Goal: Task Accomplishment & Management: Manage account settings

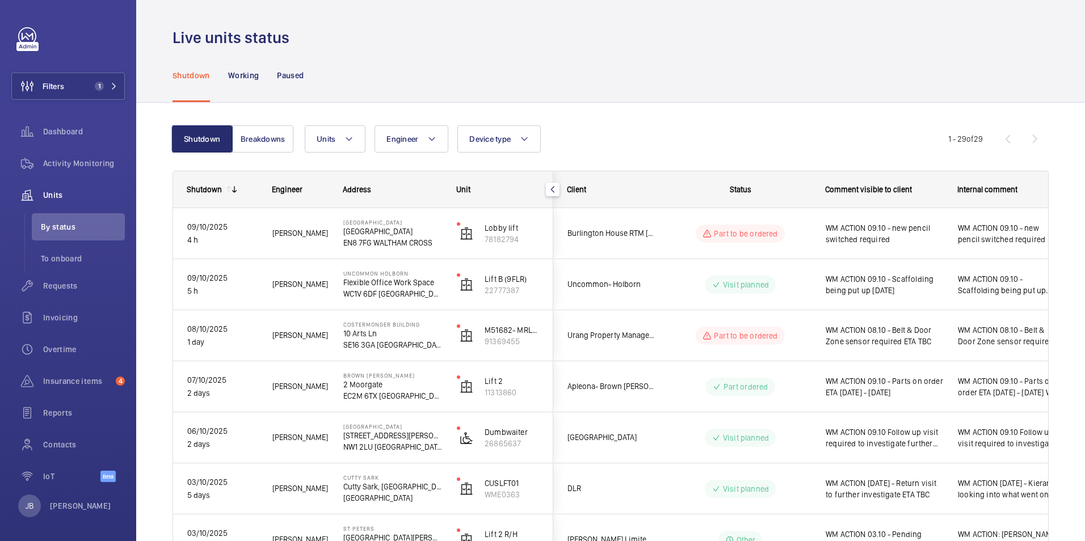
click at [829, 57] on div "Shutdown Working Paused" at bounding box center [611, 75] width 876 height 54
click at [54, 78] on span "Filters" at bounding box center [38, 86] width 52 height 27
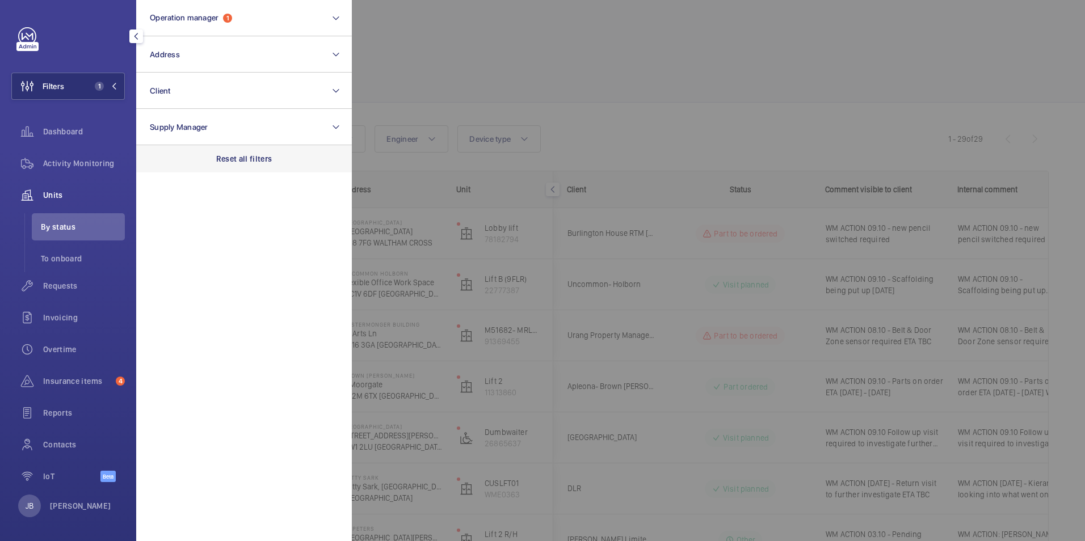
click at [243, 159] on p "Reset all filters" at bounding box center [244, 158] width 56 height 11
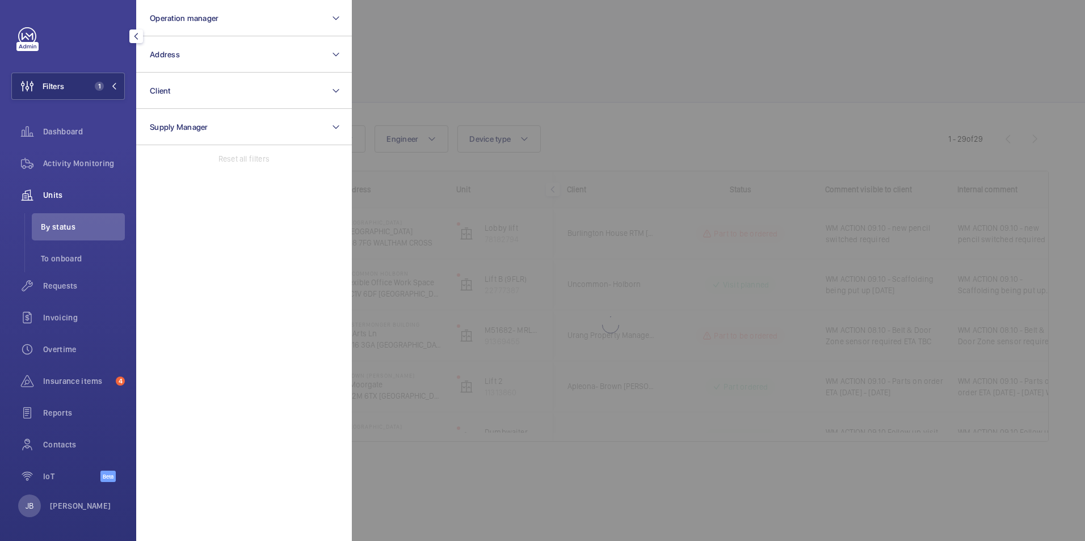
click at [503, 72] on div at bounding box center [894, 270] width 1085 height 541
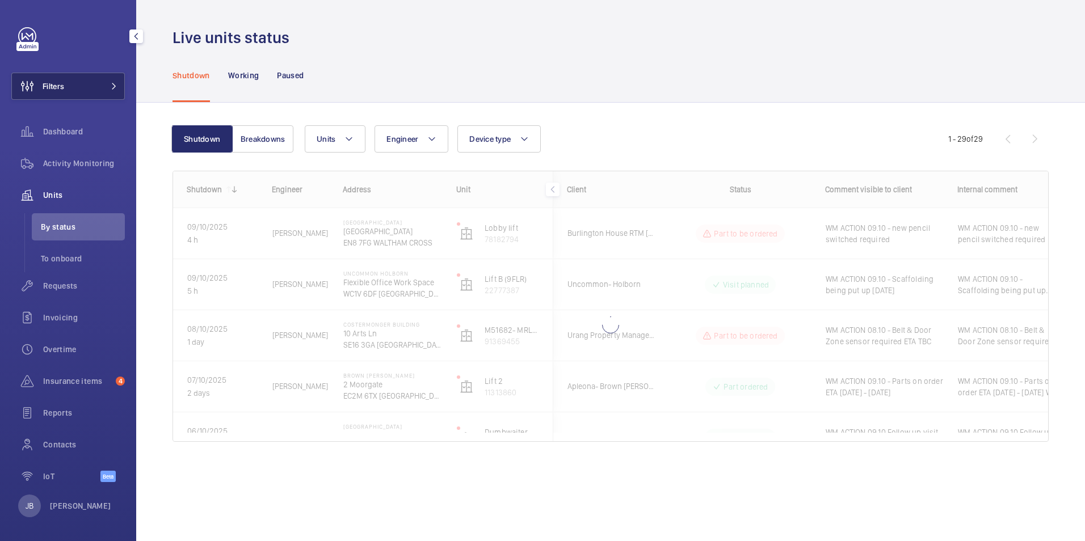
click at [70, 84] on button "Filters" at bounding box center [67, 86] width 113 height 27
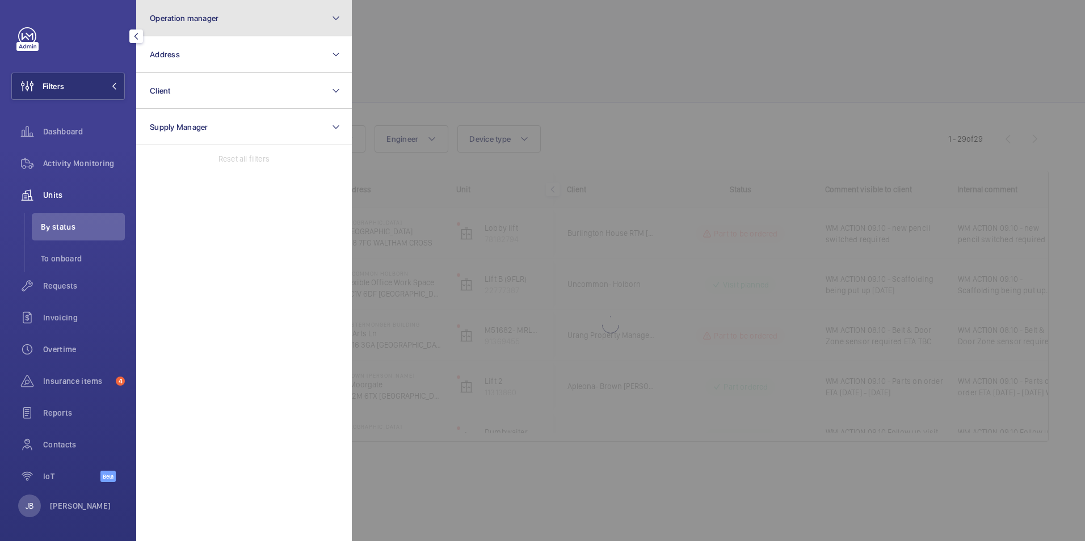
click at [245, 15] on button "Operation manager" at bounding box center [244, 18] width 216 height 36
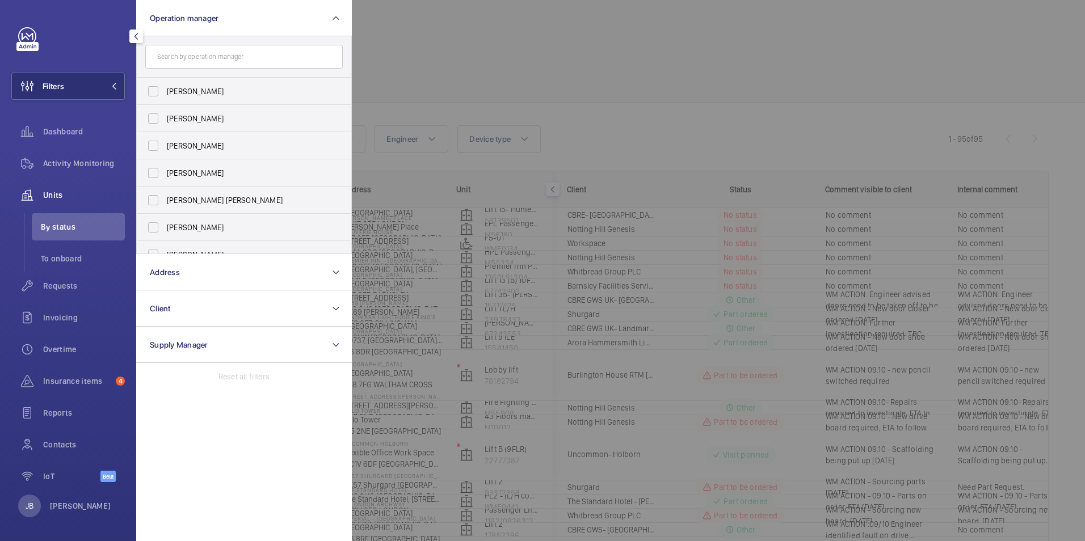
click at [167, 89] on span "Abby Archer" at bounding box center [245, 91] width 156 height 11
click at [165, 89] on input "Abby Archer" at bounding box center [153, 91] width 23 height 23
checkbox input "true"
click at [453, 47] on div at bounding box center [894, 270] width 1085 height 541
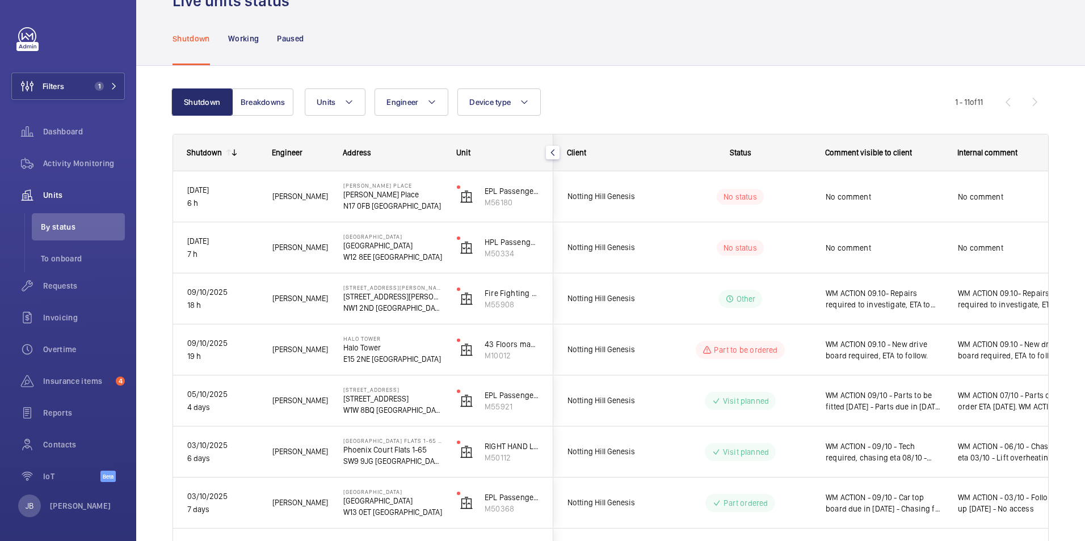
scroll to position [57, 0]
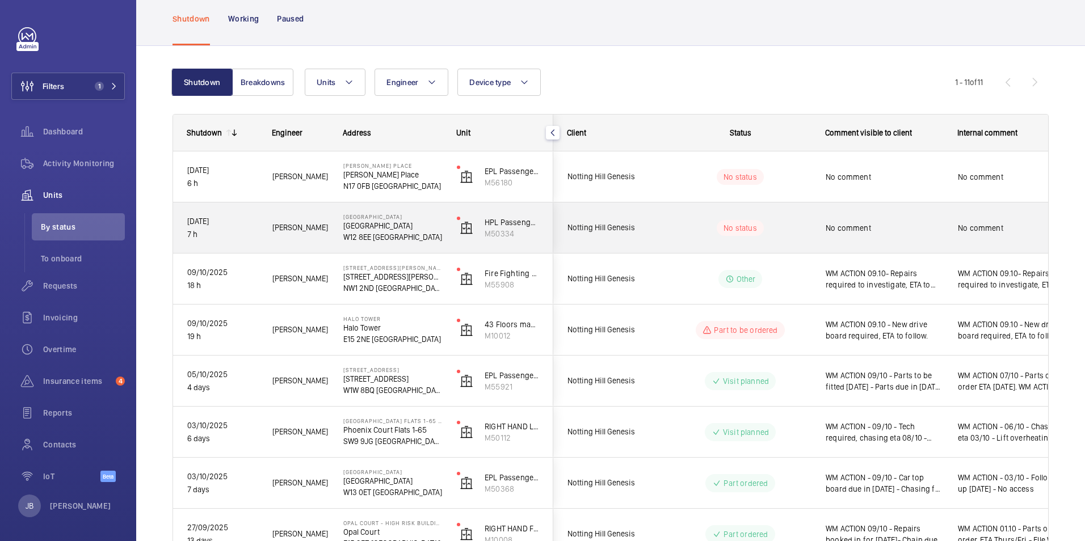
click at [946, 225] on div "No comment" at bounding box center [1009, 228] width 131 height 49
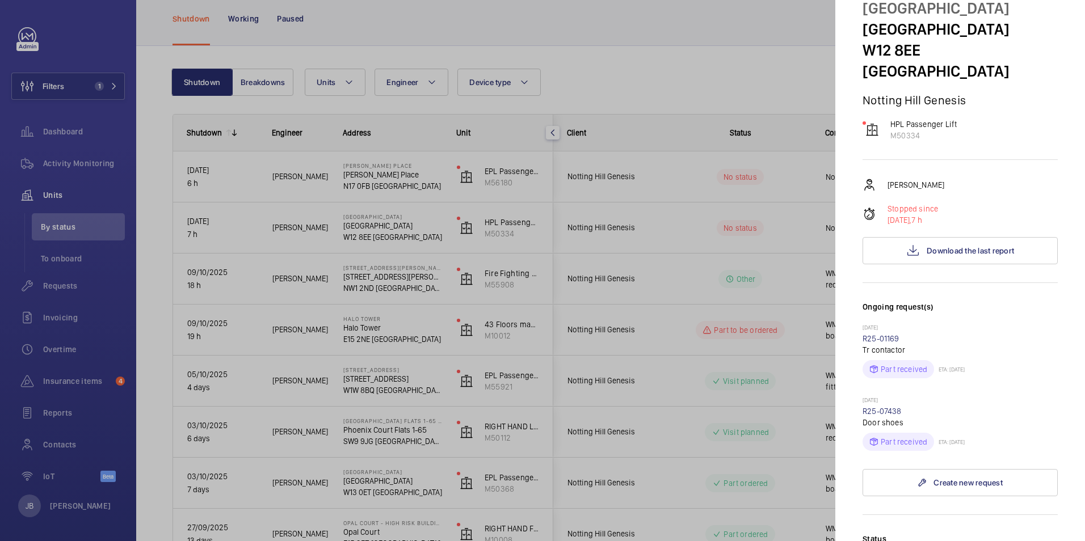
scroll to position [113, 0]
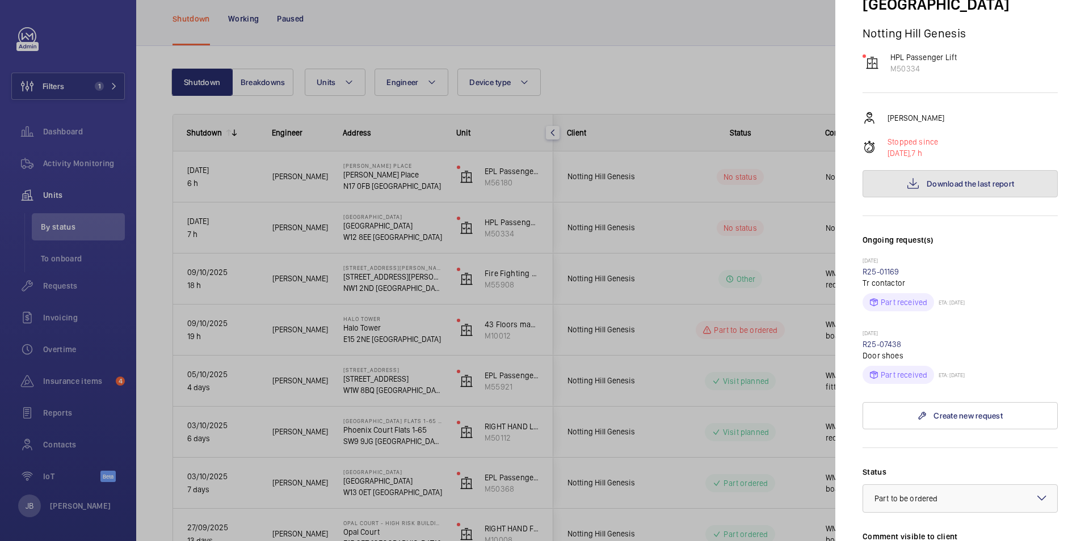
click at [950, 179] on span "Download the last report" at bounding box center [970, 183] width 87 height 9
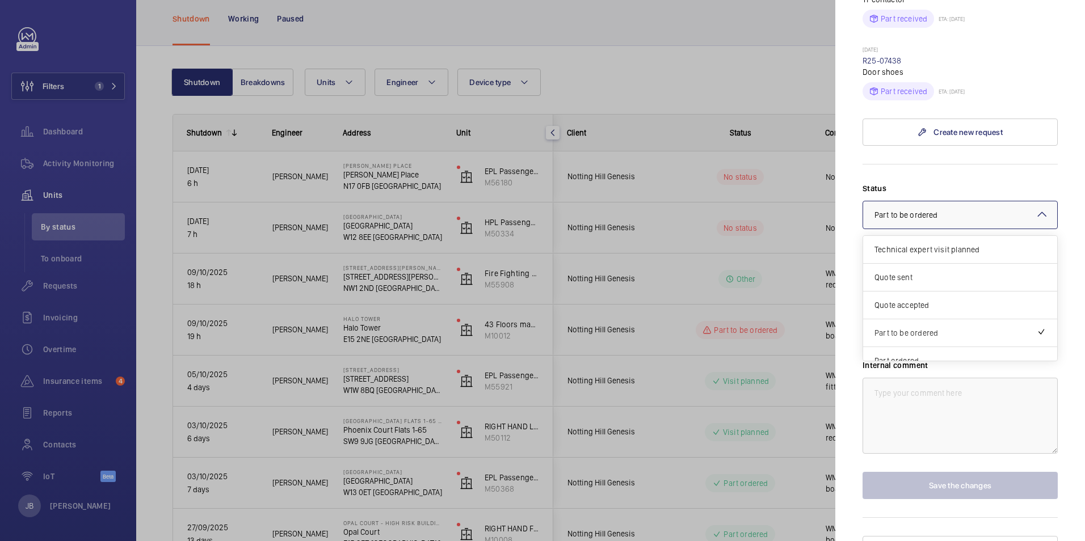
click at [983, 201] on div at bounding box center [960, 214] width 194 height 27
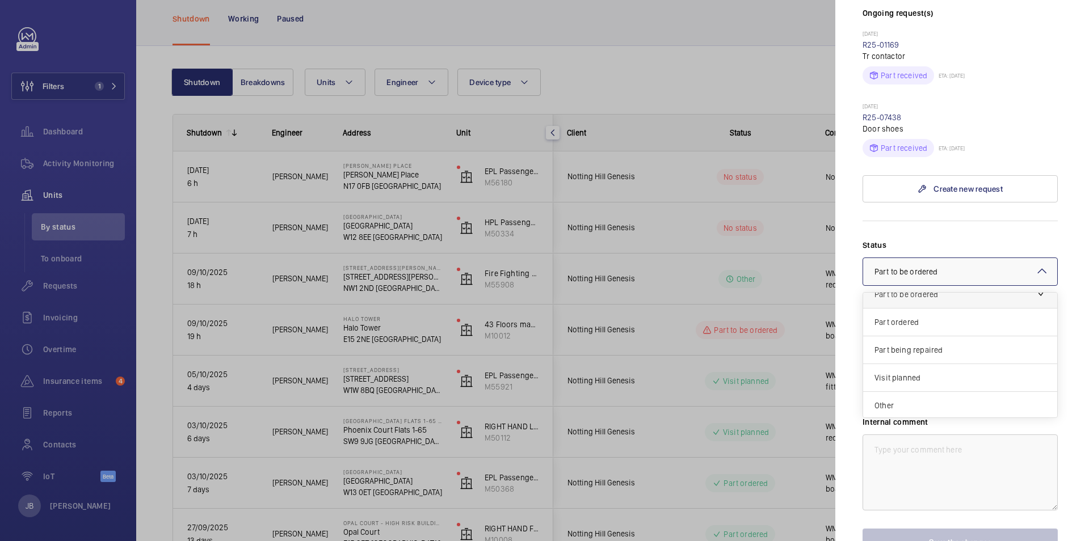
scroll to position [97, 0]
click at [910, 371] on span "Visit planned" at bounding box center [959, 376] width 171 height 11
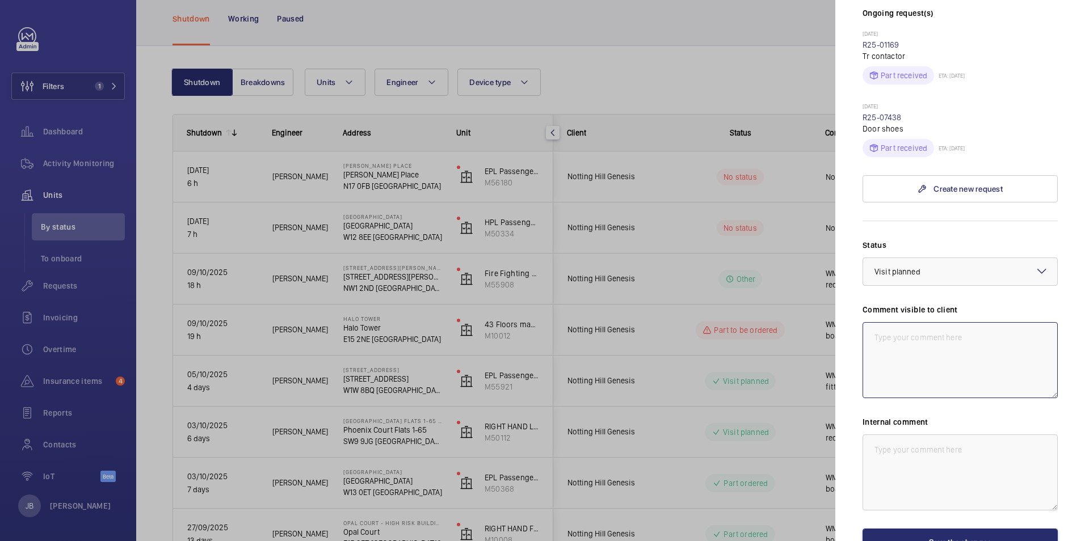
click at [915, 327] on textarea at bounding box center [960, 360] width 195 height 76
click at [943, 322] on textarea "WM ACTION 10.10 - engineer returning today" at bounding box center [960, 360] width 195 height 76
drag, startPoint x: 1023, startPoint y: 314, endPoint x: 860, endPoint y: 317, distance: 163.4
click at [860, 317] on mat-sidenav "Stopped unit Hope Gardens Hope Gardens W12 8EE LONDON Notting Hill Genesis HPL …" at bounding box center [960, 270] width 250 height 541
type textarea "WM ACTION 10.10 - Engineer returning today"
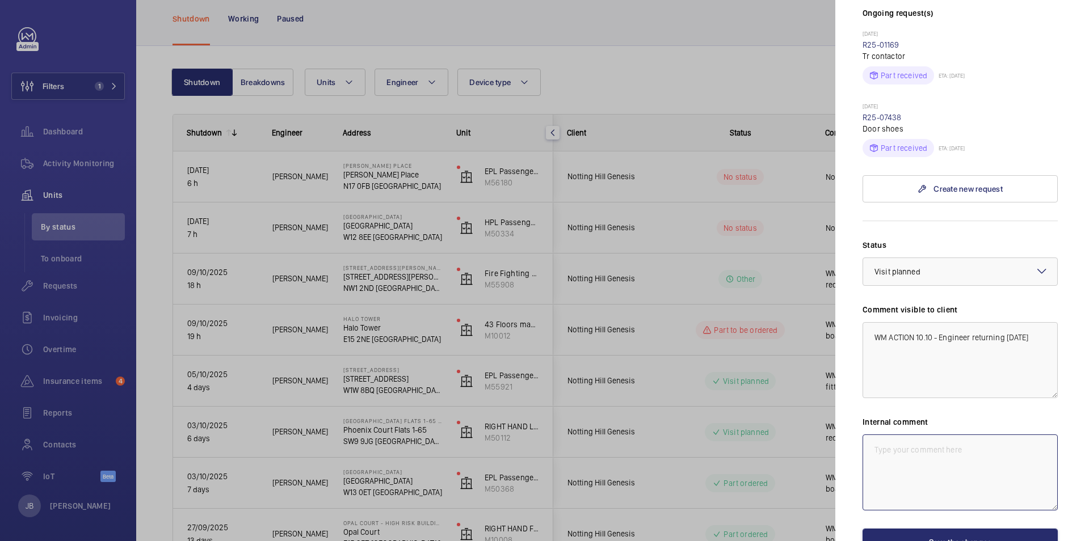
click at [903, 448] on textarea at bounding box center [960, 473] width 195 height 76
paste textarea "WM ACTION 10.10 - Engineer returning toda"
type textarea "WM ACTION 10.10 - Engineer returning toda"
click at [933, 529] on button "Save the changes" at bounding box center [960, 542] width 195 height 27
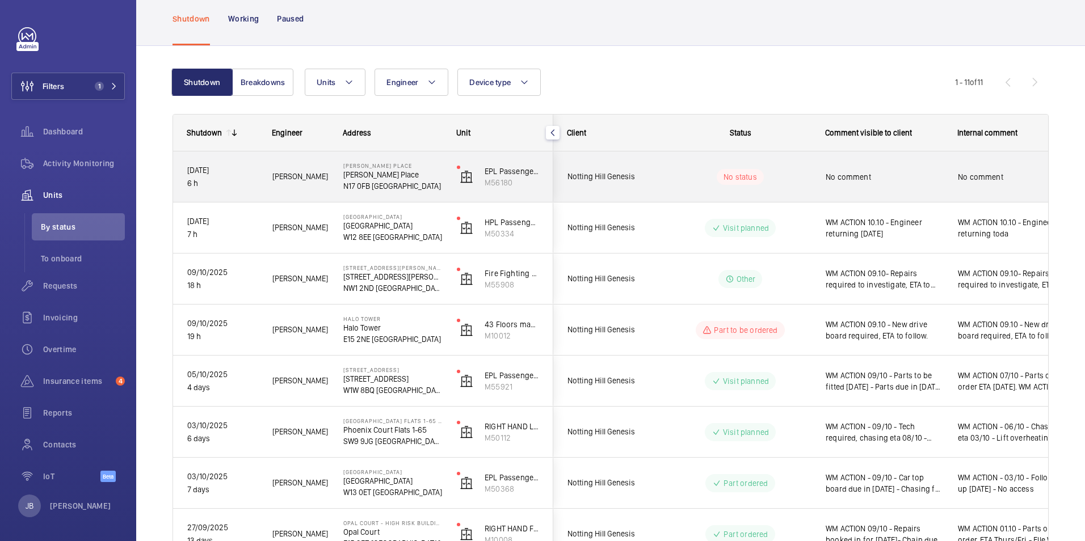
click at [907, 184] on div "No comment" at bounding box center [884, 177] width 117 height 26
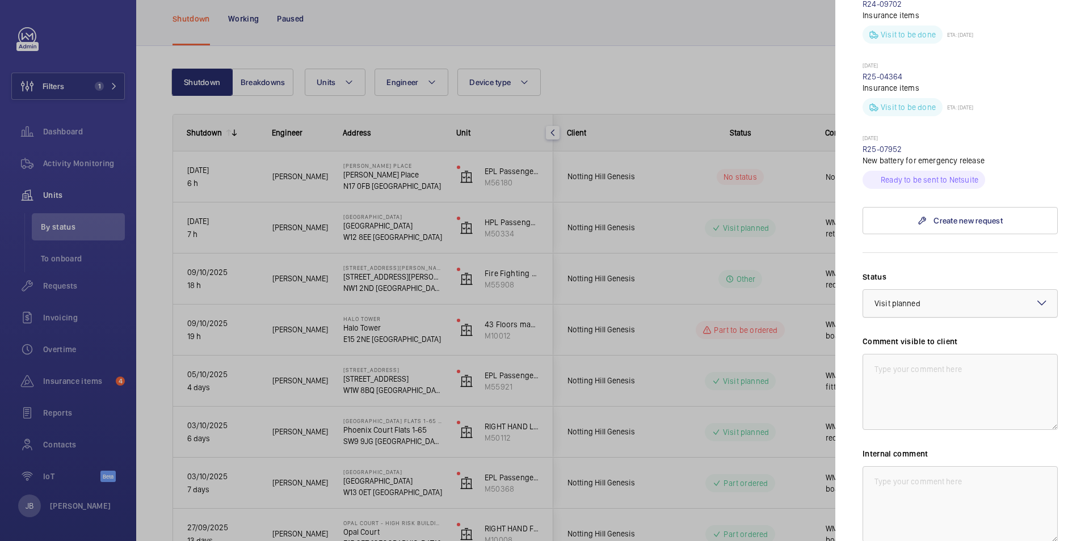
scroll to position [454, 0]
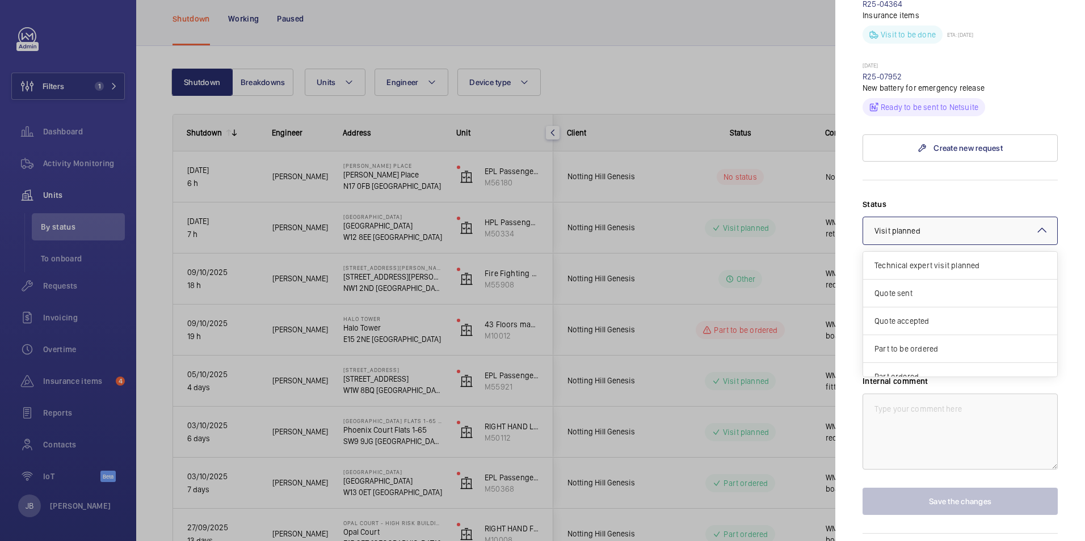
click at [949, 217] on div at bounding box center [960, 230] width 194 height 27
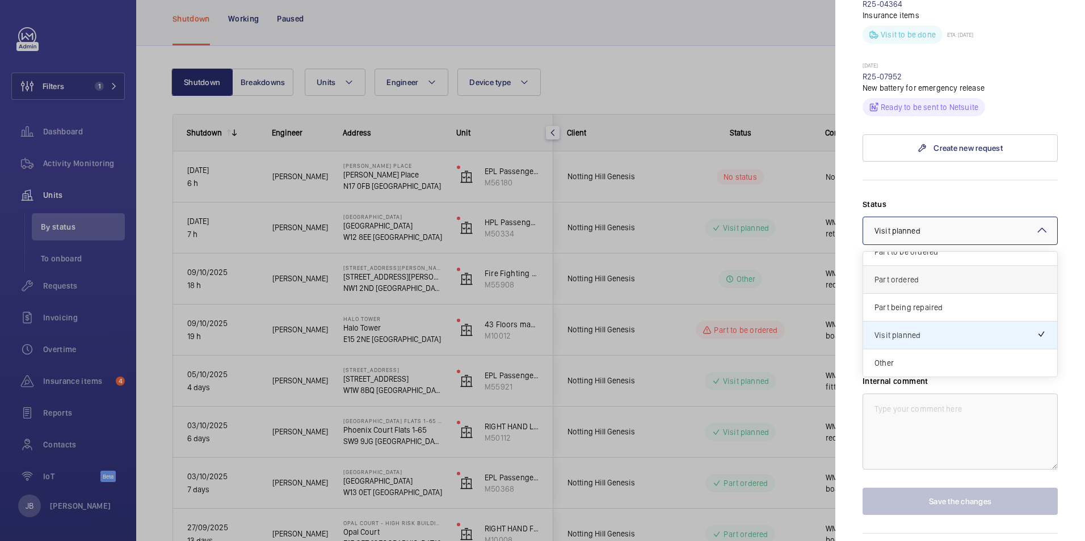
click at [931, 268] on div "Part ordered" at bounding box center [960, 280] width 194 height 28
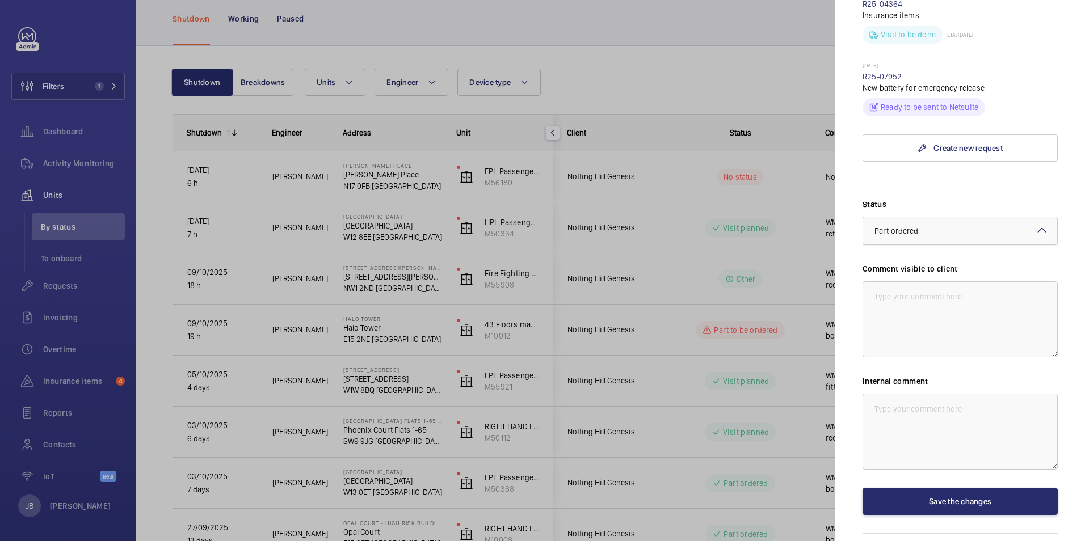
click at [932, 225] on div "× Part ordered" at bounding box center [910, 230] width 73 height 11
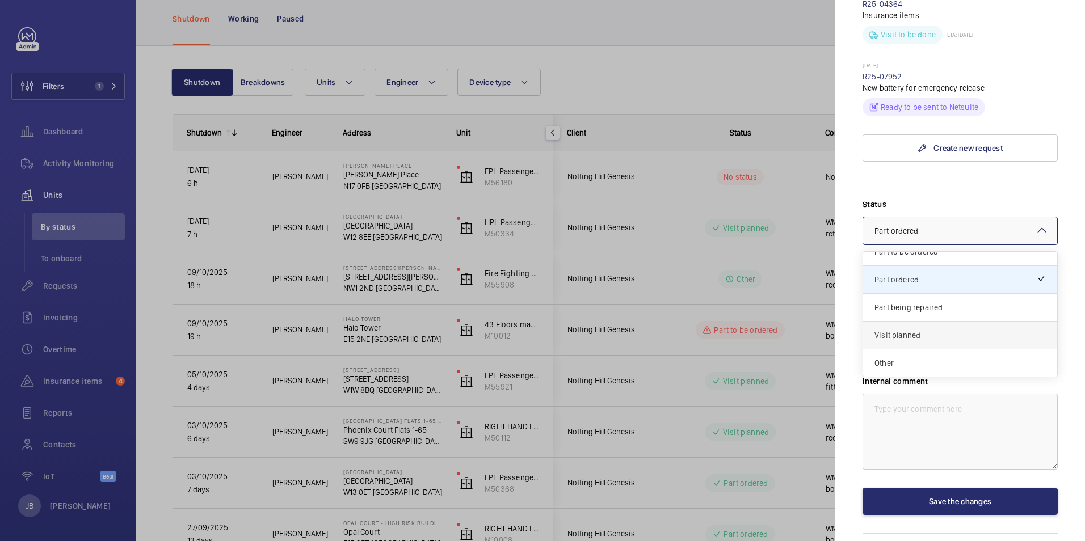
drag, startPoint x: 926, startPoint y: 313, endPoint x: 941, endPoint y: 313, distance: 15.3
click at [925, 330] on span "Visit planned" at bounding box center [959, 335] width 171 height 11
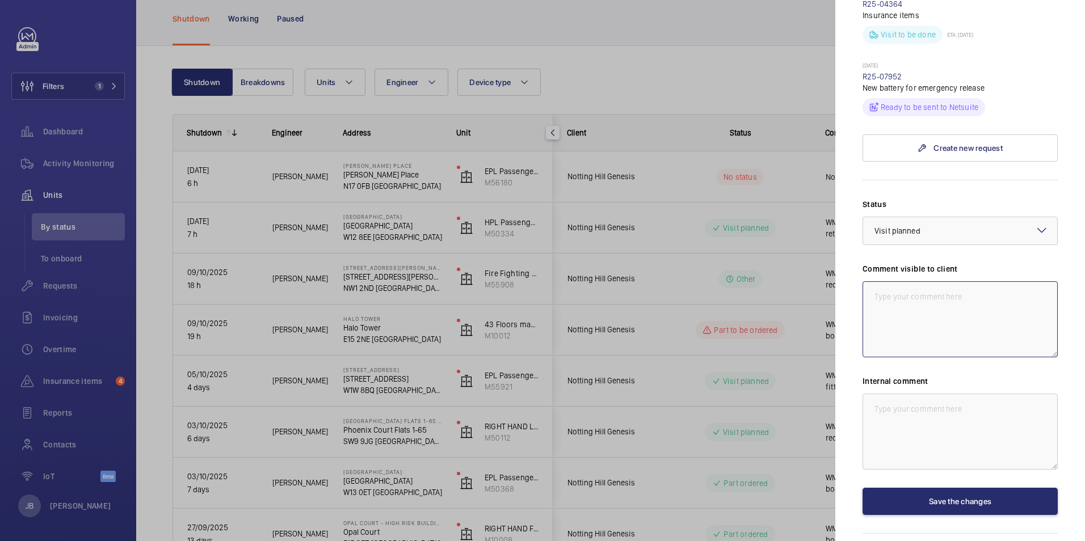
click at [950, 281] on textarea at bounding box center [960, 319] width 195 height 76
click at [897, 281] on textarea "WEM ACTION 10.10 - Passed to engineer to return today" at bounding box center [960, 319] width 195 height 76
click at [890, 281] on textarea "WEM ACTION 10.10 - Passed to engineer to return today" at bounding box center [960, 319] width 195 height 76
drag, startPoint x: 897, startPoint y: 287, endPoint x: 873, endPoint y: 275, distance: 27.2
click at [873, 281] on textarea "WM ACTION 10.10 - Passed to engineer to return today" at bounding box center [960, 319] width 195 height 76
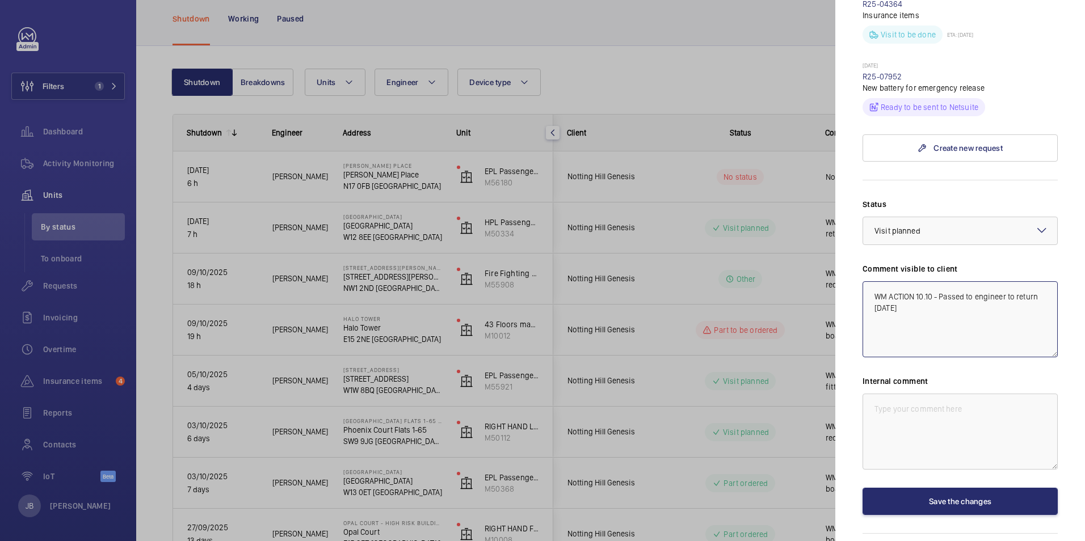
type textarea "WM ACTION 10.10 - Passed to engineer to return today"
click at [890, 394] on textarea at bounding box center [960, 432] width 195 height 76
paste textarea "WM ACTION 10.10 - Passed to engineer to return today"
type textarea "WM ACTION 10.10 - Passed to engineer to return today"
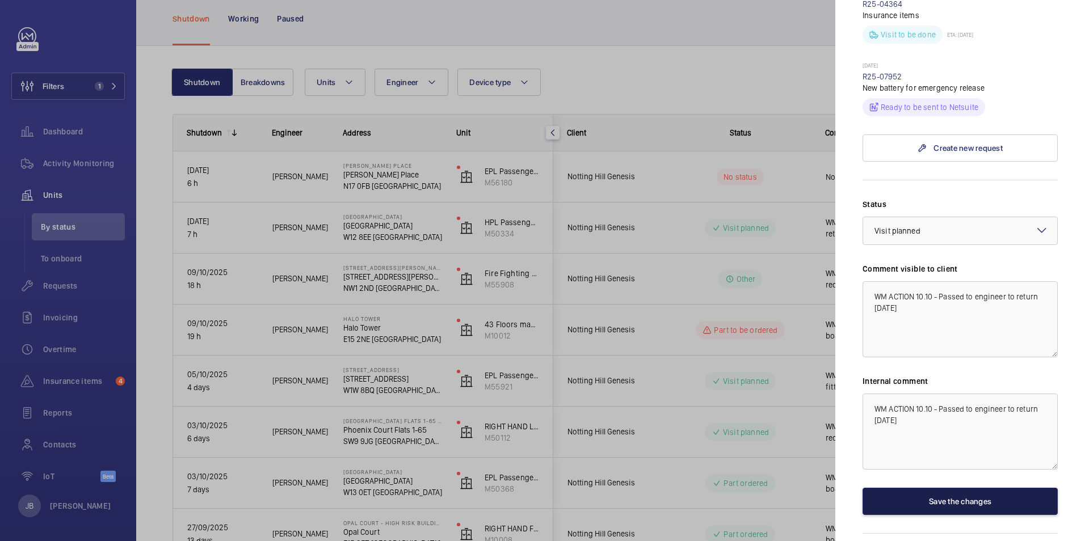
click at [956, 488] on button "Save the changes" at bounding box center [960, 501] width 195 height 27
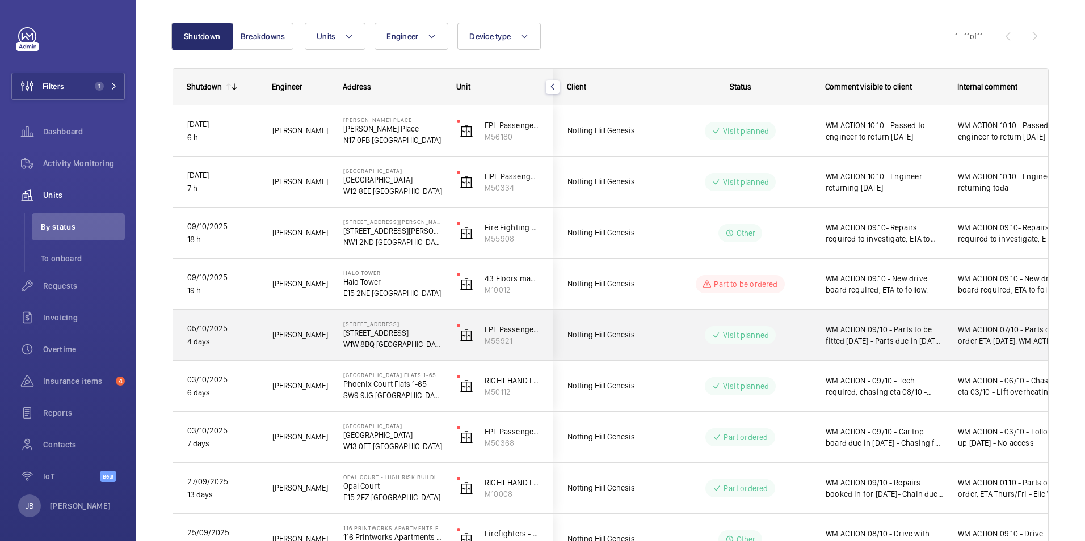
scroll to position [113, 0]
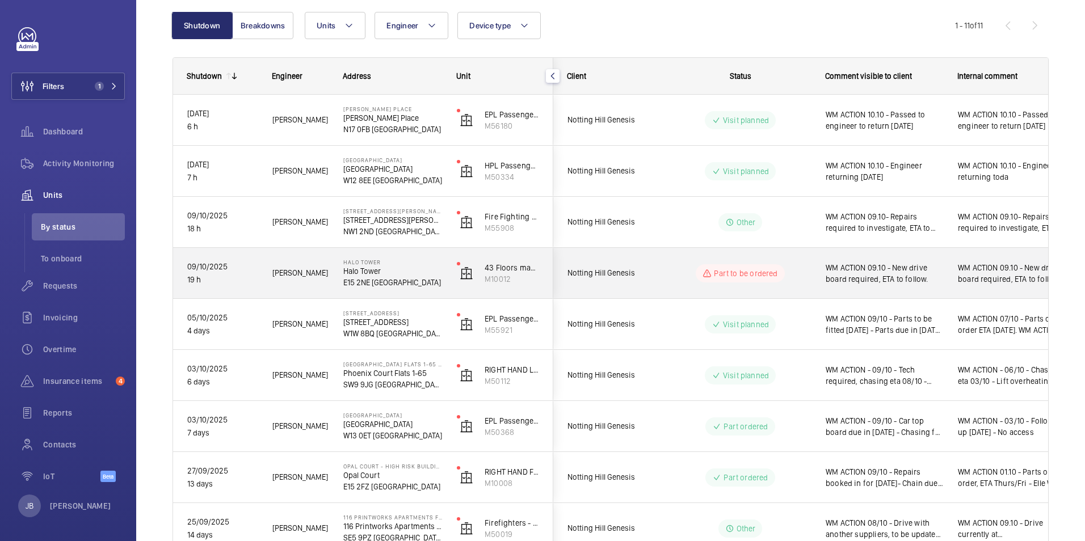
click at [935, 276] on span "WM ACTION 09.10 - New drive board required, ETA to follow." at bounding box center [884, 273] width 117 height 23
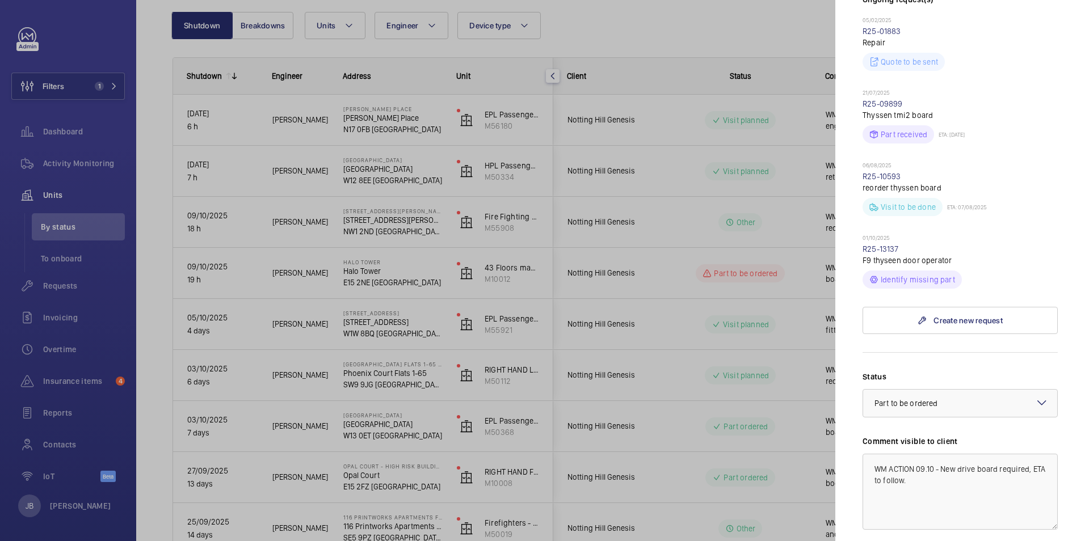
scroll to position [340, 0]
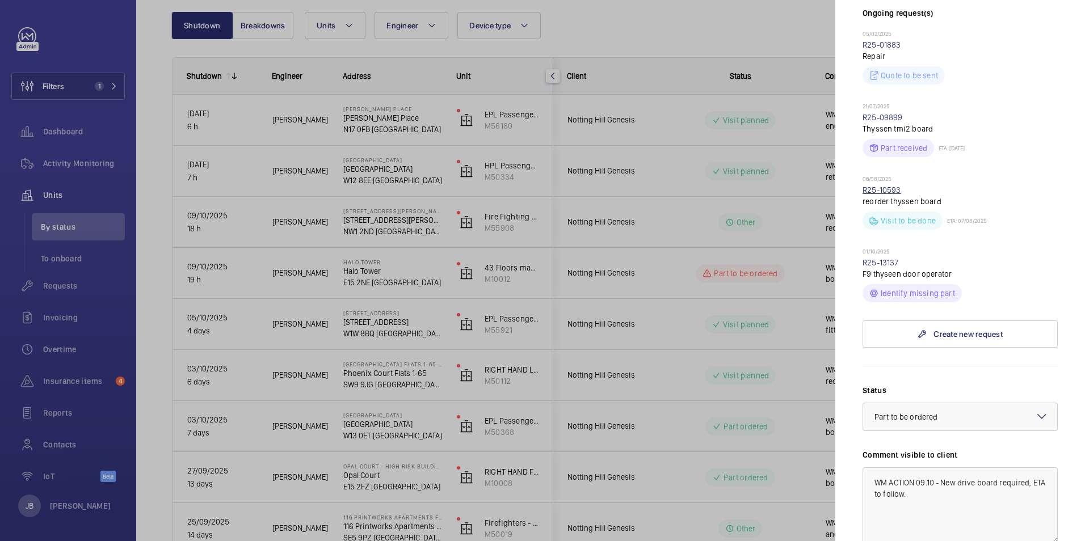
click at [894, 186] on link "R25-10593" at bounding box center [882, 190] width 39 height 9
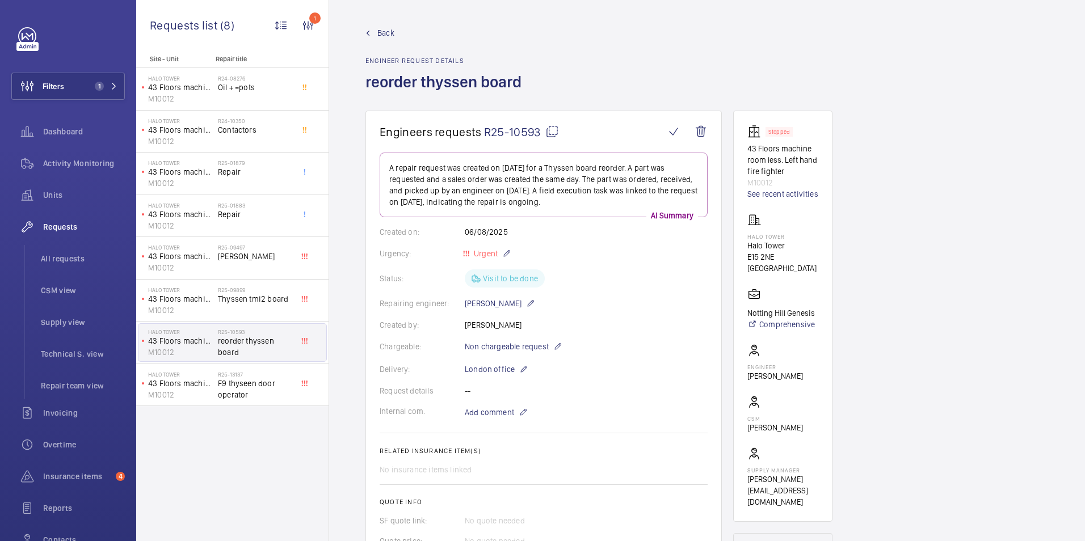
click at [385, 31] on span "Back" at bounding box center [385, 32] width 17 height 11
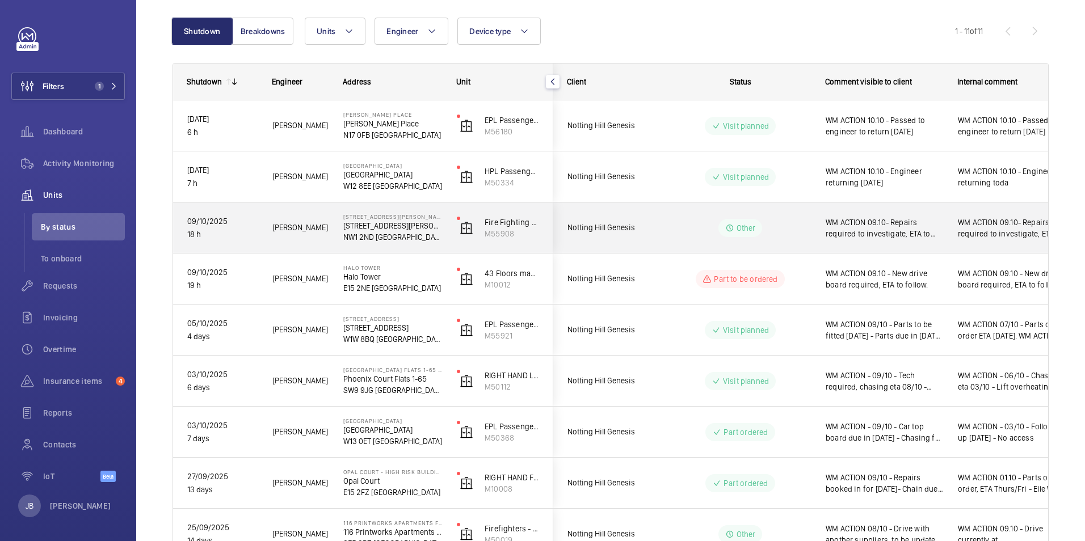
scroll to position [113, 0]
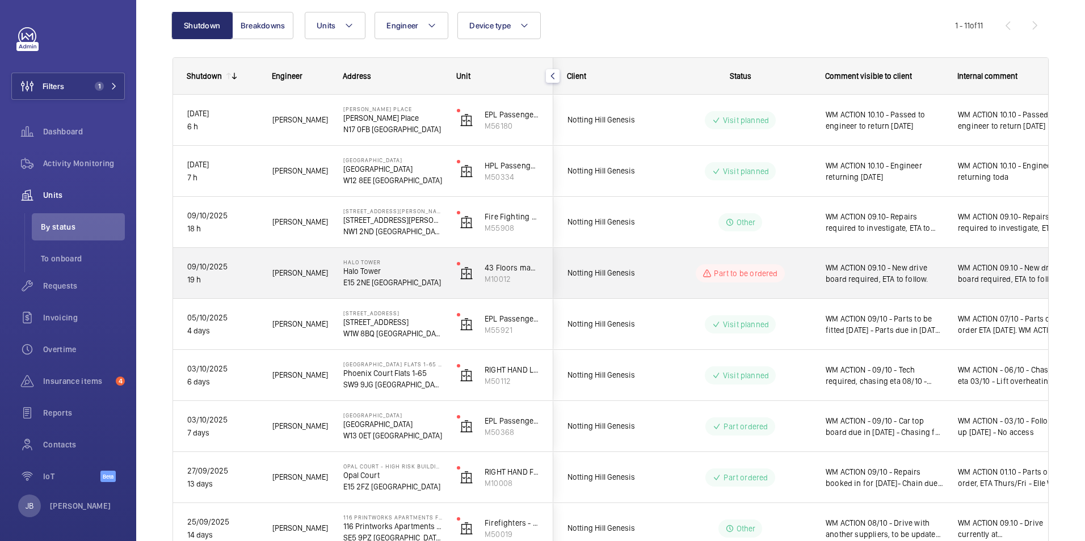
click at [935, 273] on span "WM ACTION 09.10 - New drive board required, ETA to follow." at bounding box center [884, 273] width 117 height 23
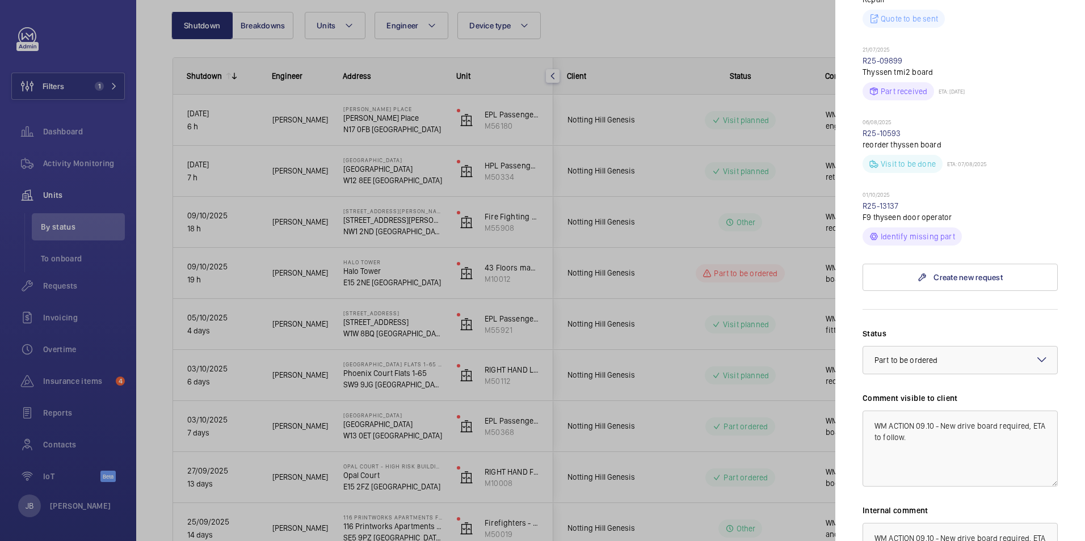
scroll to position [454, 0]
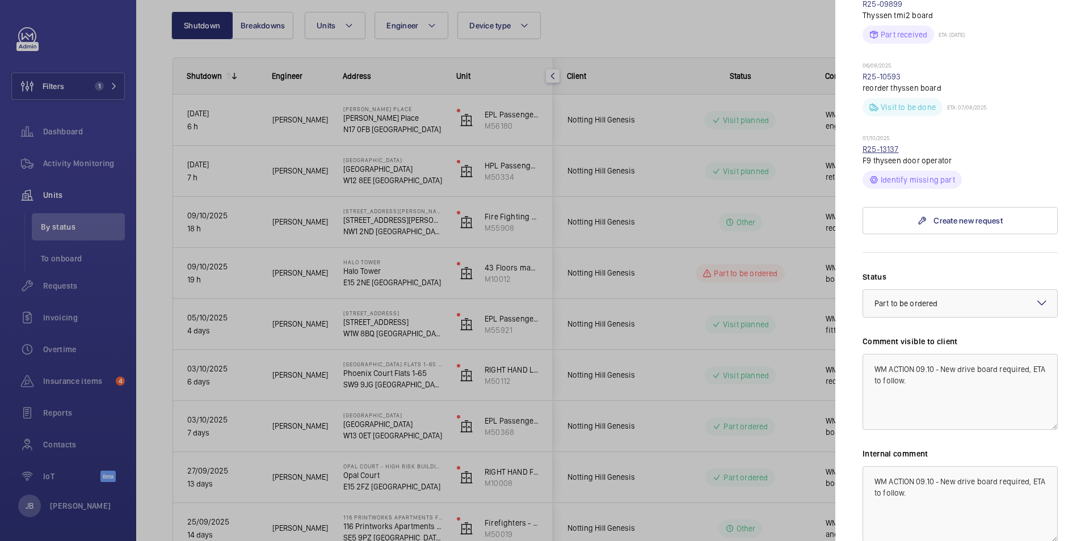
click at [876, 145] on link "R25-13137" at bounding box center [881, 149] width 36 height 9
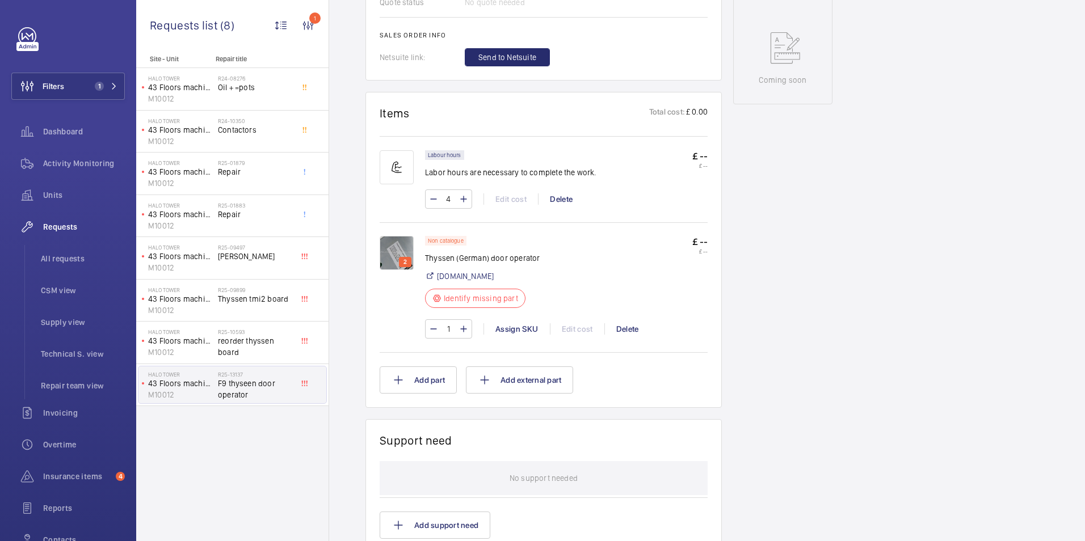
scroll to position [624, 0]
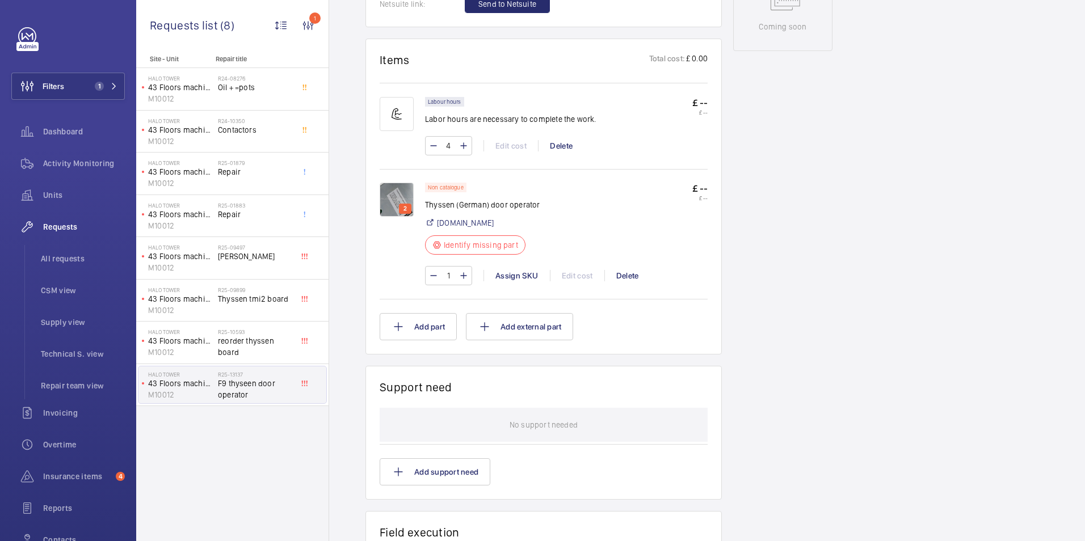
click at [399, 201] on img at bounding box center [397, 200] width 34 height 34
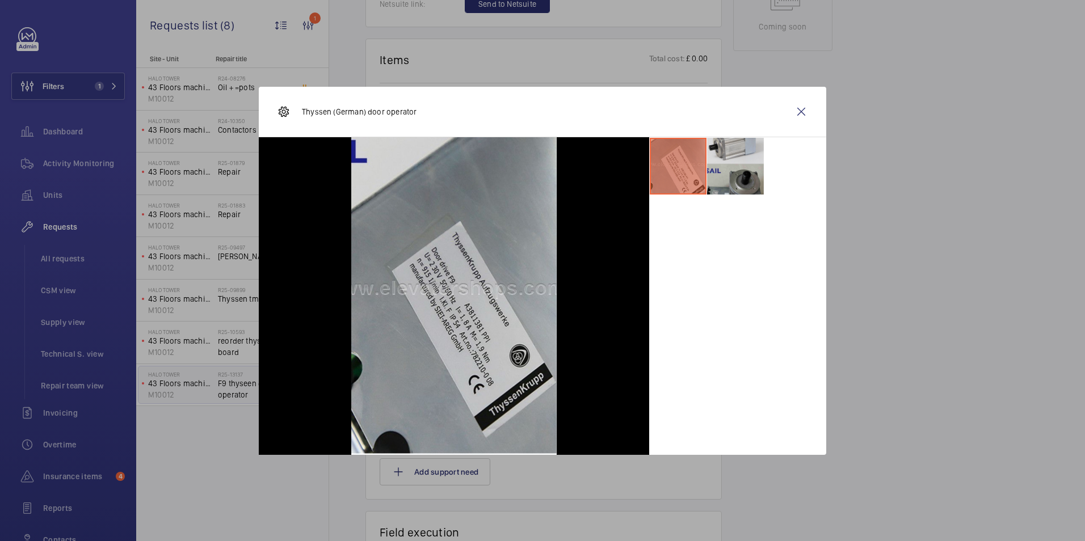
click at [754, 162] on li at bounding box center [735, 166] width 57 height 57
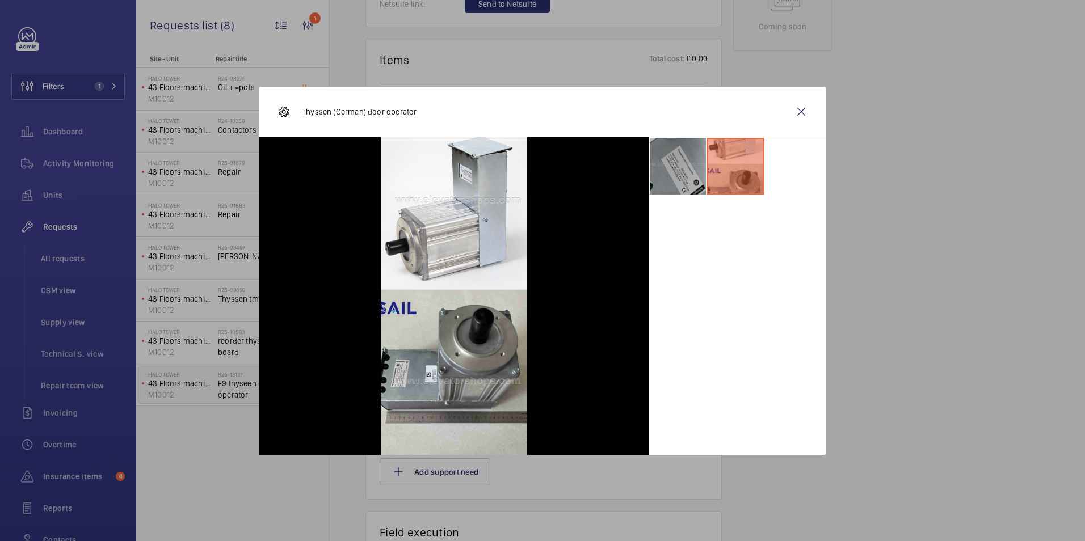
click at [676, 171] on li at bounding box center [678, 166] width 57 height 57
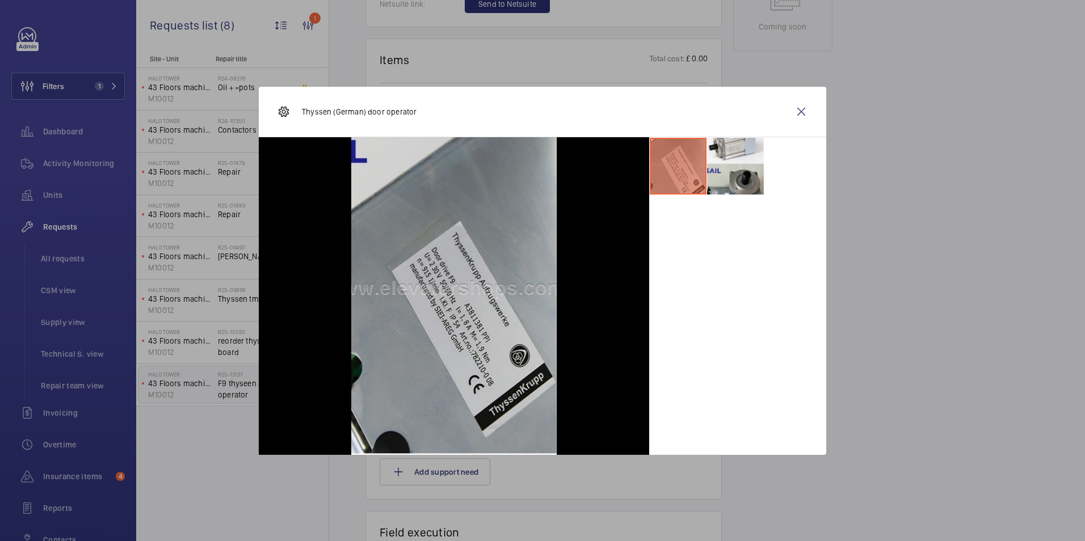
drag, startPoint x: 800, startPoint y: 109, endPoint x: 602, endPoint y: 250, distance: 243.3
click at [801, 108] on wm-front-icon-button at bounding box center [801, 111] width 27 height 27
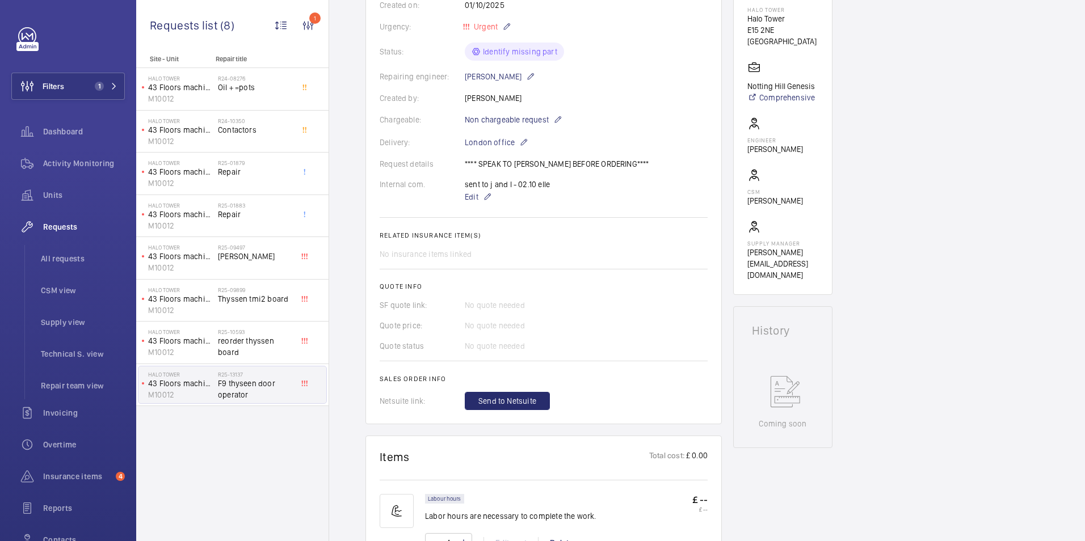
scroll to position [511, 0]
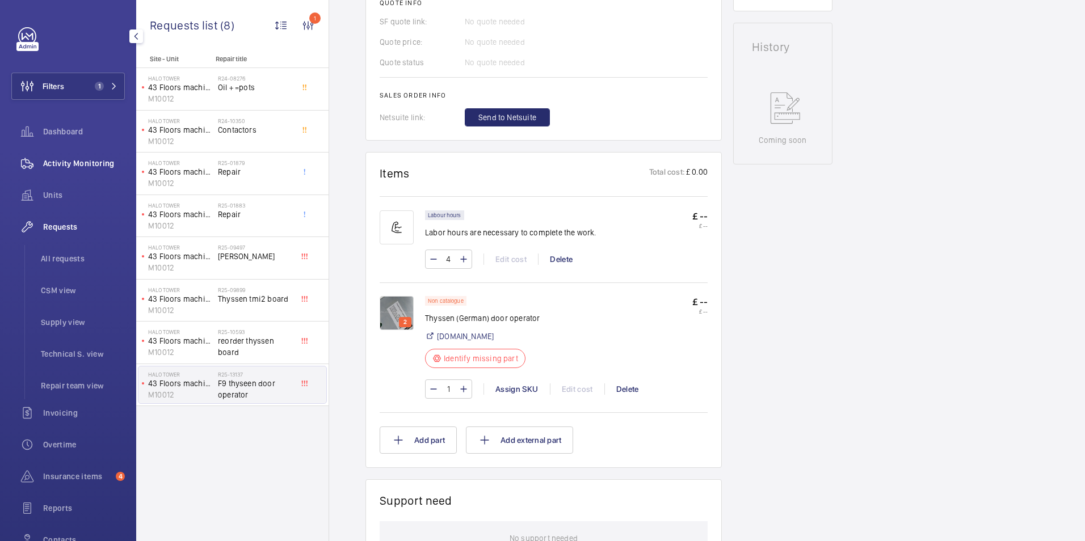
click at [923, 261] on div "Engineers requests R25-13137 A repair request was created on 2025-10-01 for a T…" at bounding box center [707, 263] width 756 height 1326
click at [55, 88] on span "Filters" at bounding box center [54, 86] width 22 height 11
click at [92, 91] on button "Filters 1" at bounding box center [67, 86] width 113 height 27
click at [90, 165] on span "Activity Monitoring" at bounding box center [84, 163] width 82 height 11
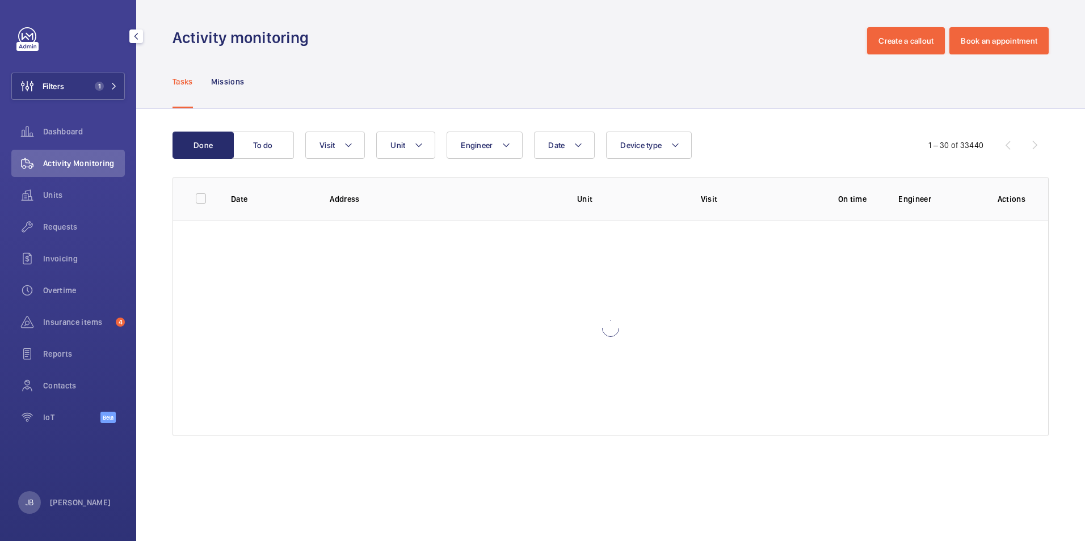
click at [69, 100] on div "Filters 1 Dashboard Activity Monitoring Units Requests Invoicing Overtime Insur…" at bounding box center [67, 231] width 113 height 409
click at [79, 81] on button "Filters 1" at bounding box center [67, 86] width 113 height 27
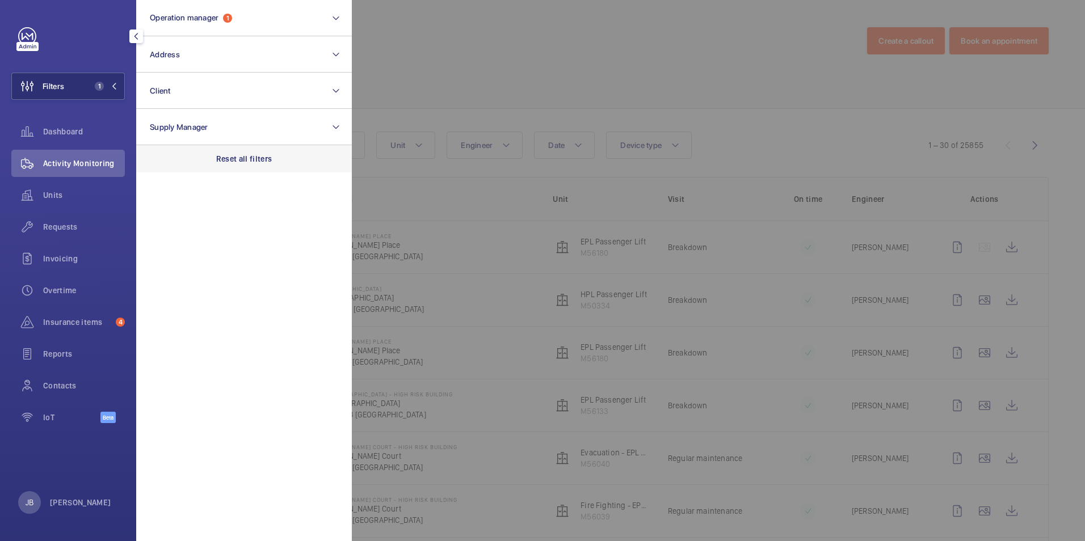
click at [255, 162] on p "Reset all filters" at bounding box center [244, 158] width 56 height 11
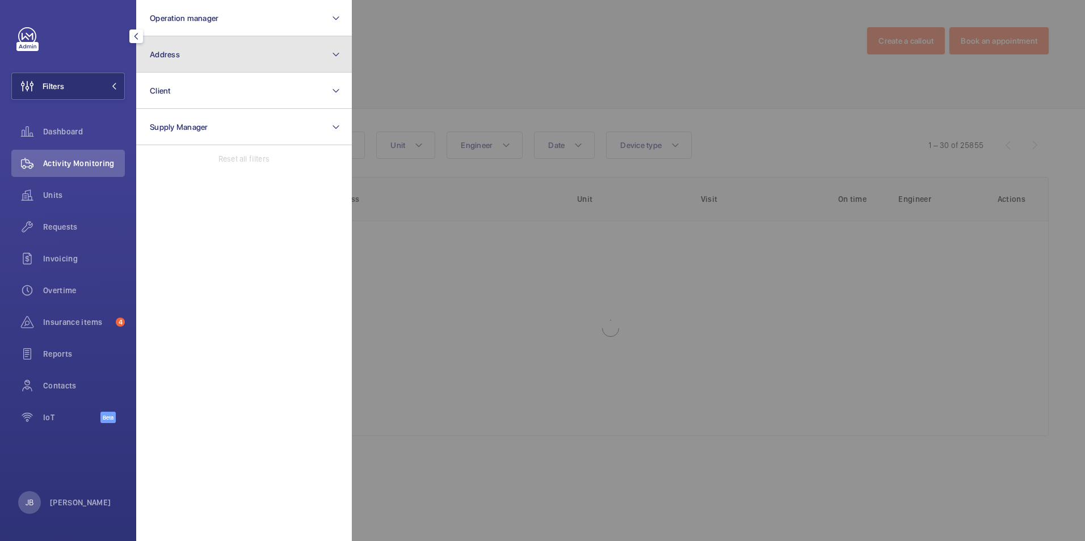
click at [228, 54] on button "Address" at bounding box center [244, 54] width 216 height 36
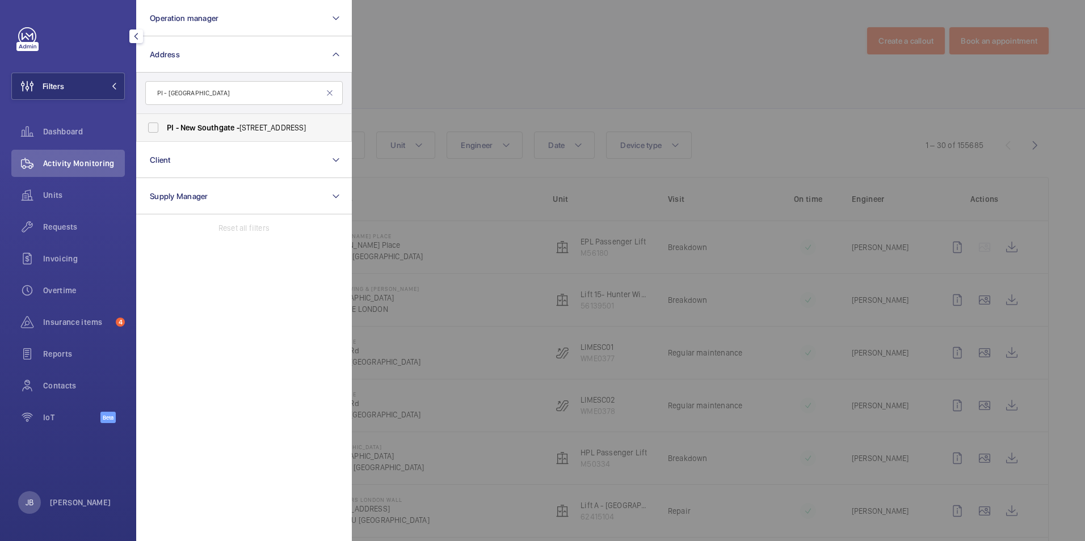
type input "PI - New Southgate"
click at [168, 128] on span "PI" at bounding box center [170, 127] width 7 height 9
click at [165, 128] on input "PI - New Southgate - Ladderswood Way, Arnos Grove, LONDON N11 1FH" at bounding box center [153, 127] width 23 height 23
checkbox input "true"
click at [446, 91] on div at bounding box center [894, 270] width 1085 height 541
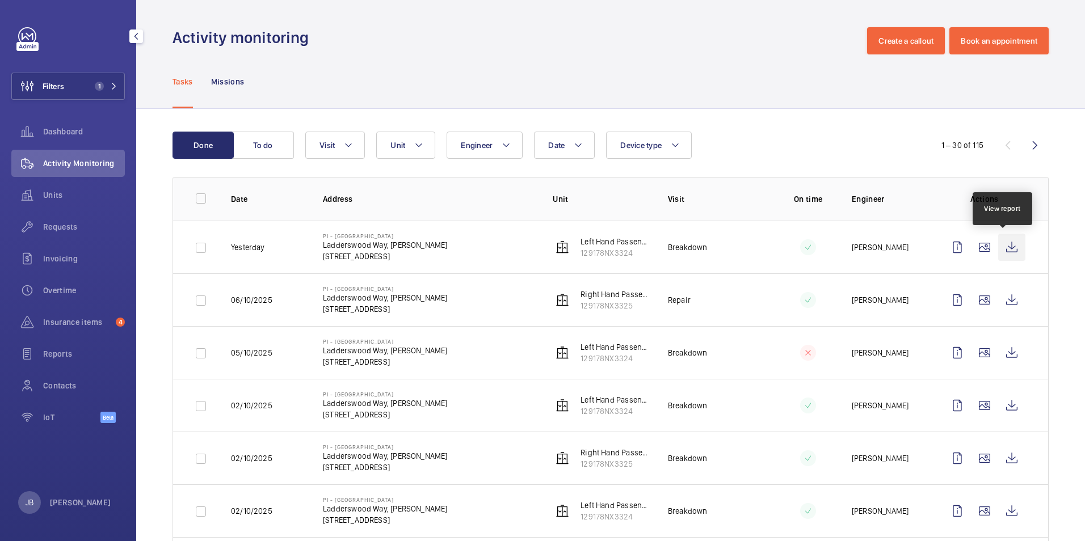
click at [1000, 243] on wm-front-icon-button at bounding box center [1011, 247] width 27 height 27
click at [820, 78] on div "Tasks Missions" at bounding box center [611, 81] width 876 height 54
click at [86, 87] on button "Filters 1" at bounding box center [67, 86] width 113 height 27
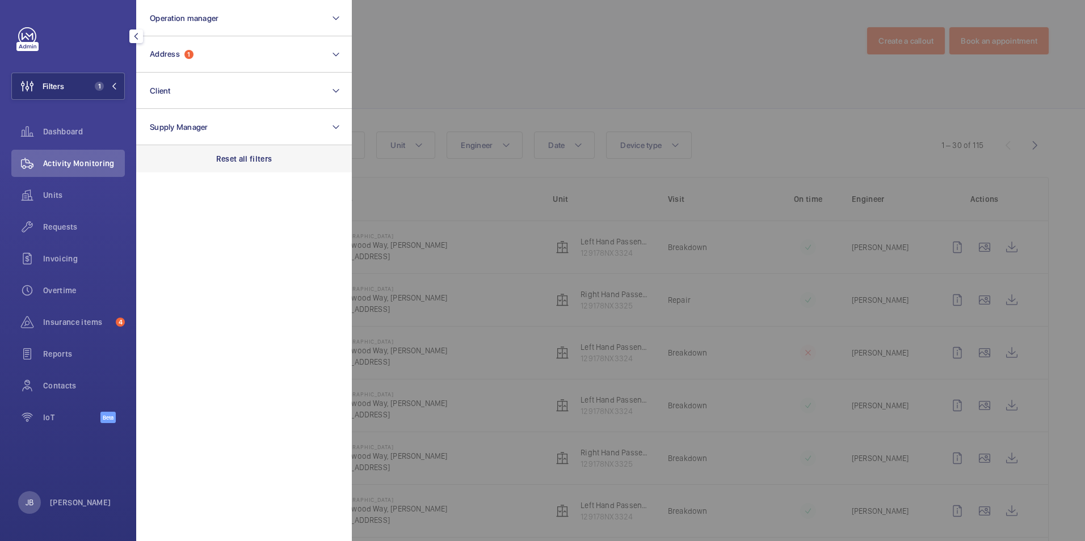
click at [250, 158] on p "Reset all filters" at bounding box center [244, 158] width 56 height 11
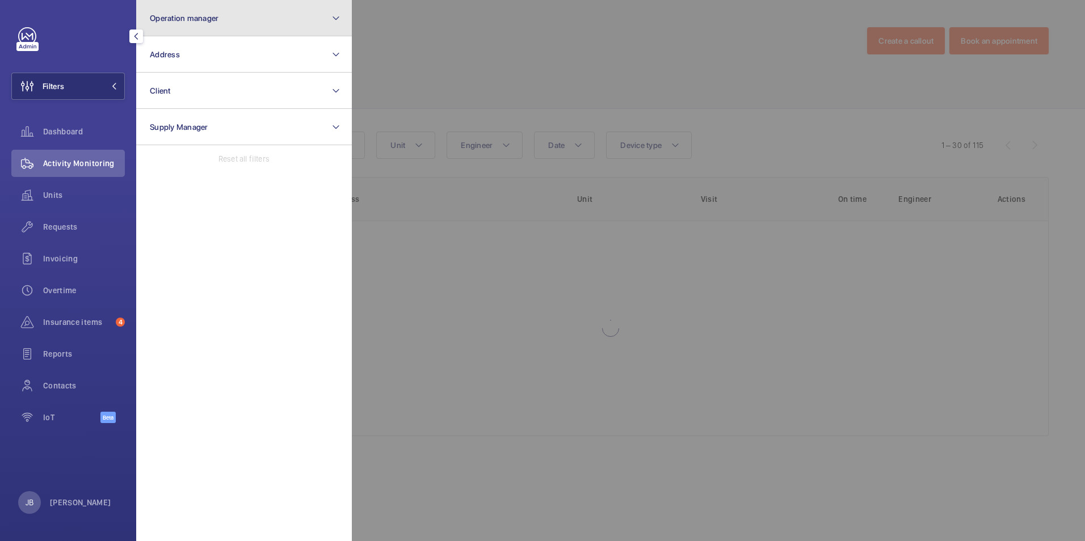
click at [234, 19] on button "Operation manager" at bounding box center [244, 18] width 216 height 36
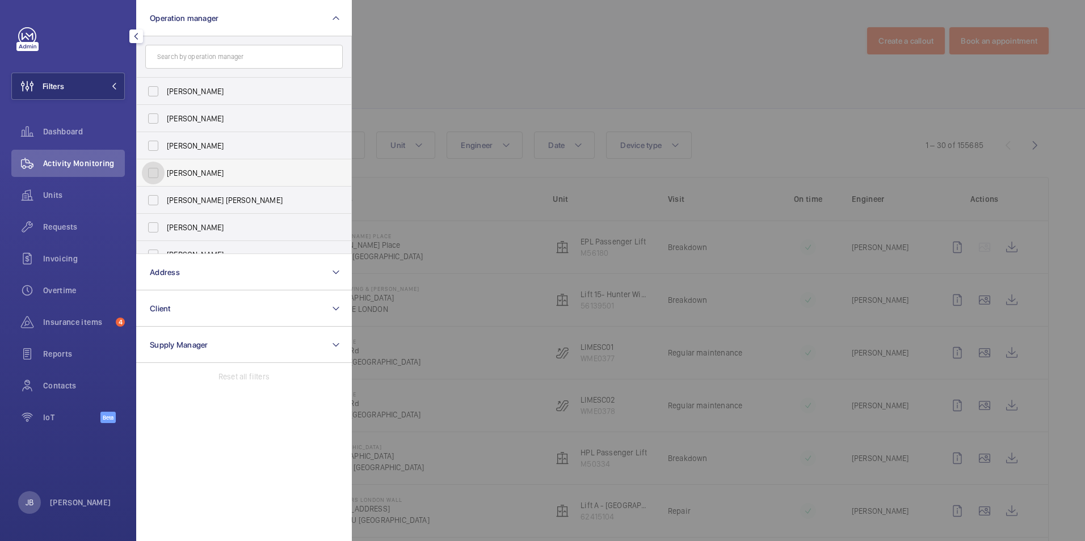
click at [151, 166] on input "Connor Dudley" at bounding box center [153, 173] width 23 height 23
checkbox input "true"
click at [423, 70] on div at bounding box center [894, 270] width 1085 height 541
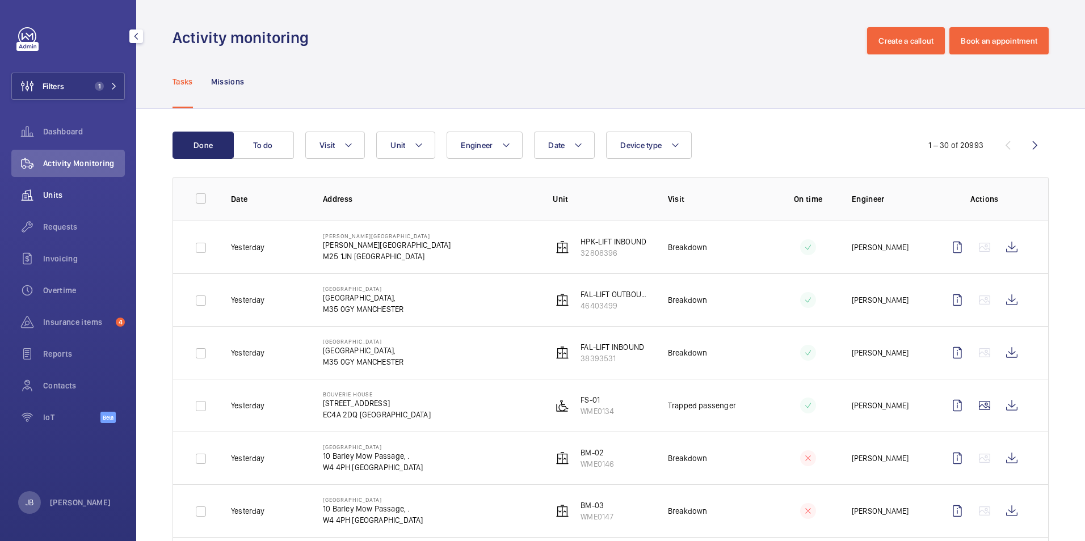
click at [61, 200] on span "Units" at bounding box center [84, 195] width 82 height 11
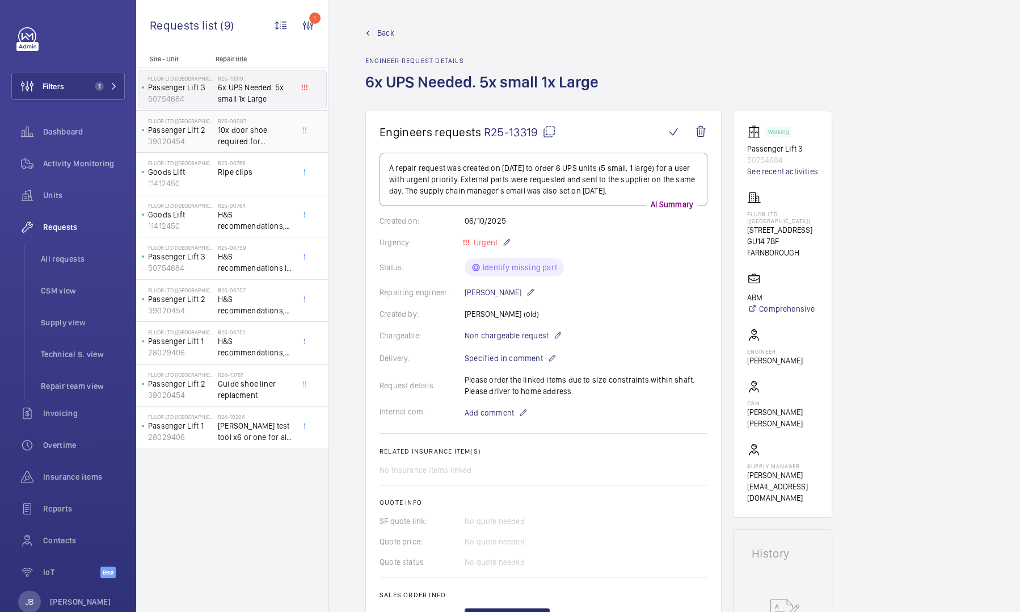
scroll to position [454, 0]
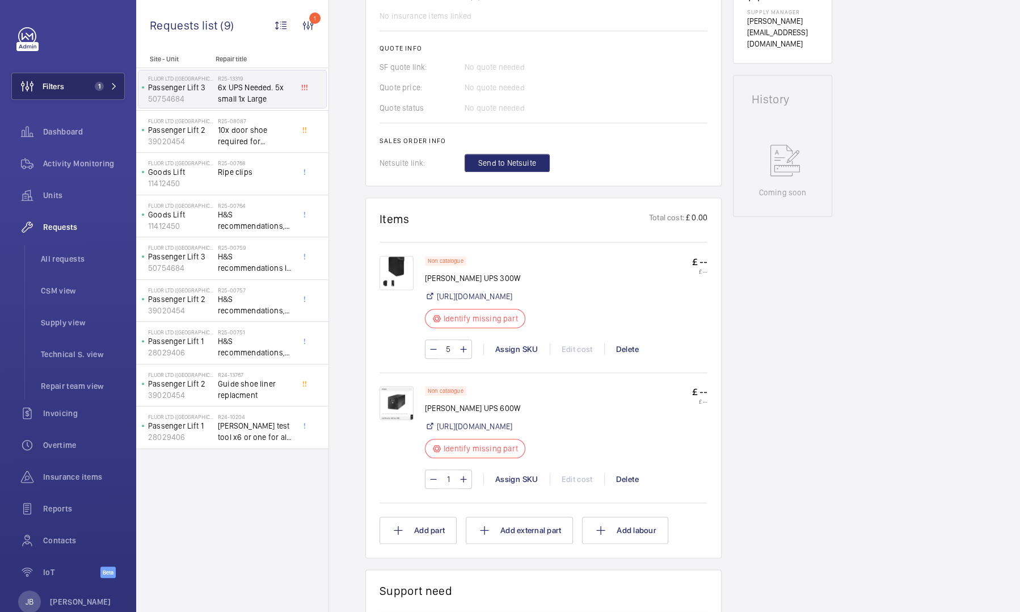
click at [98, 85] on span "1" at bounding box center [99, 86] width 9 height 9
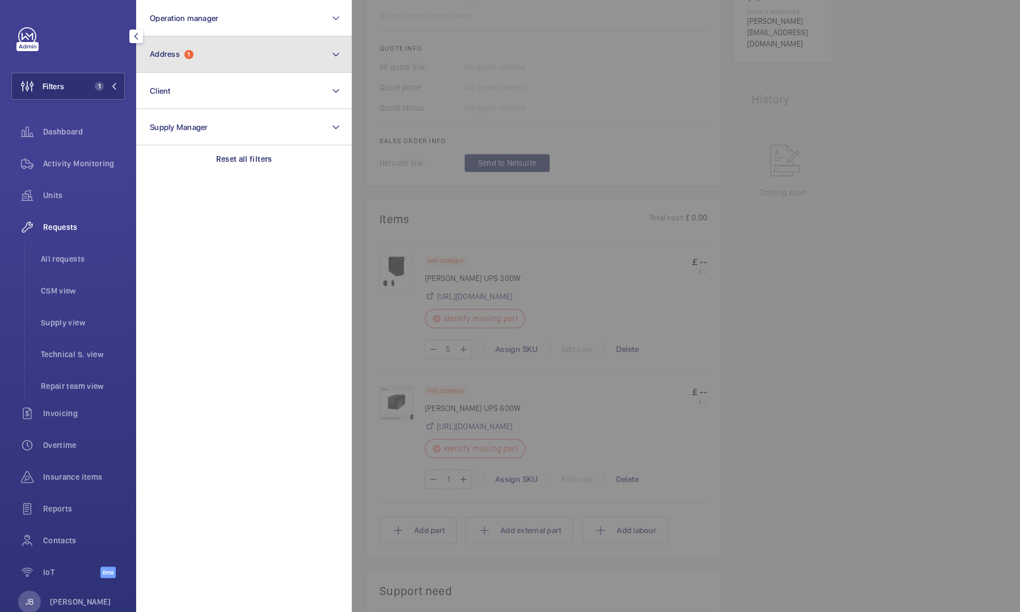
click at [221, 64] on button "Address 1" at bounding box center [244, 54] width 216 height 36
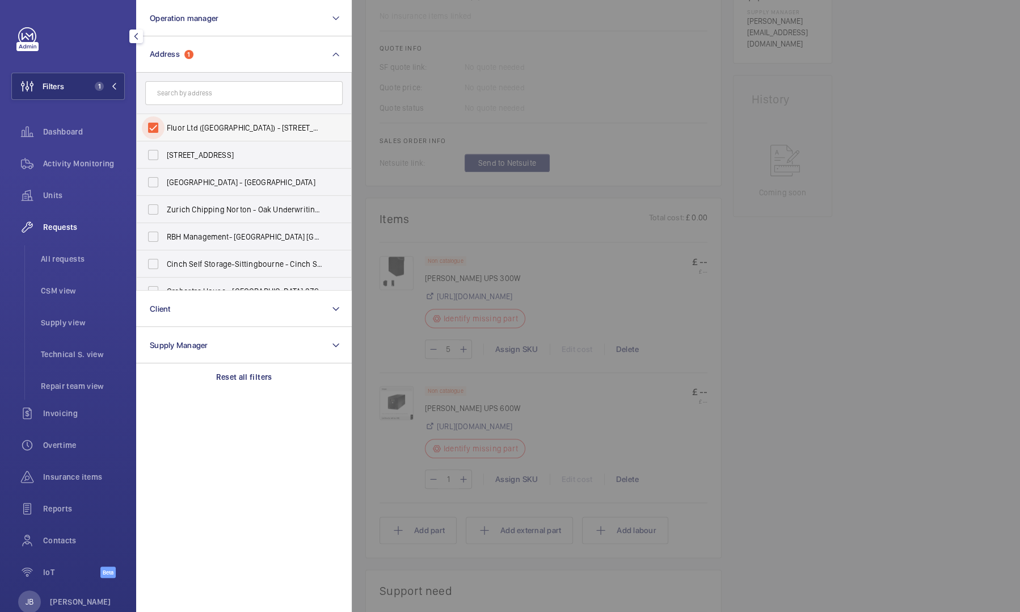
click at [153, 128] on input "Fluor Ltd (Farnborough) - 140 Pinehurst Rd, FARNBOROUGH GU14 7BF" at bounding box center [153, 127] width 23 height 23
checkbox input "false"
